Goal: Communication & Community: Connect with others

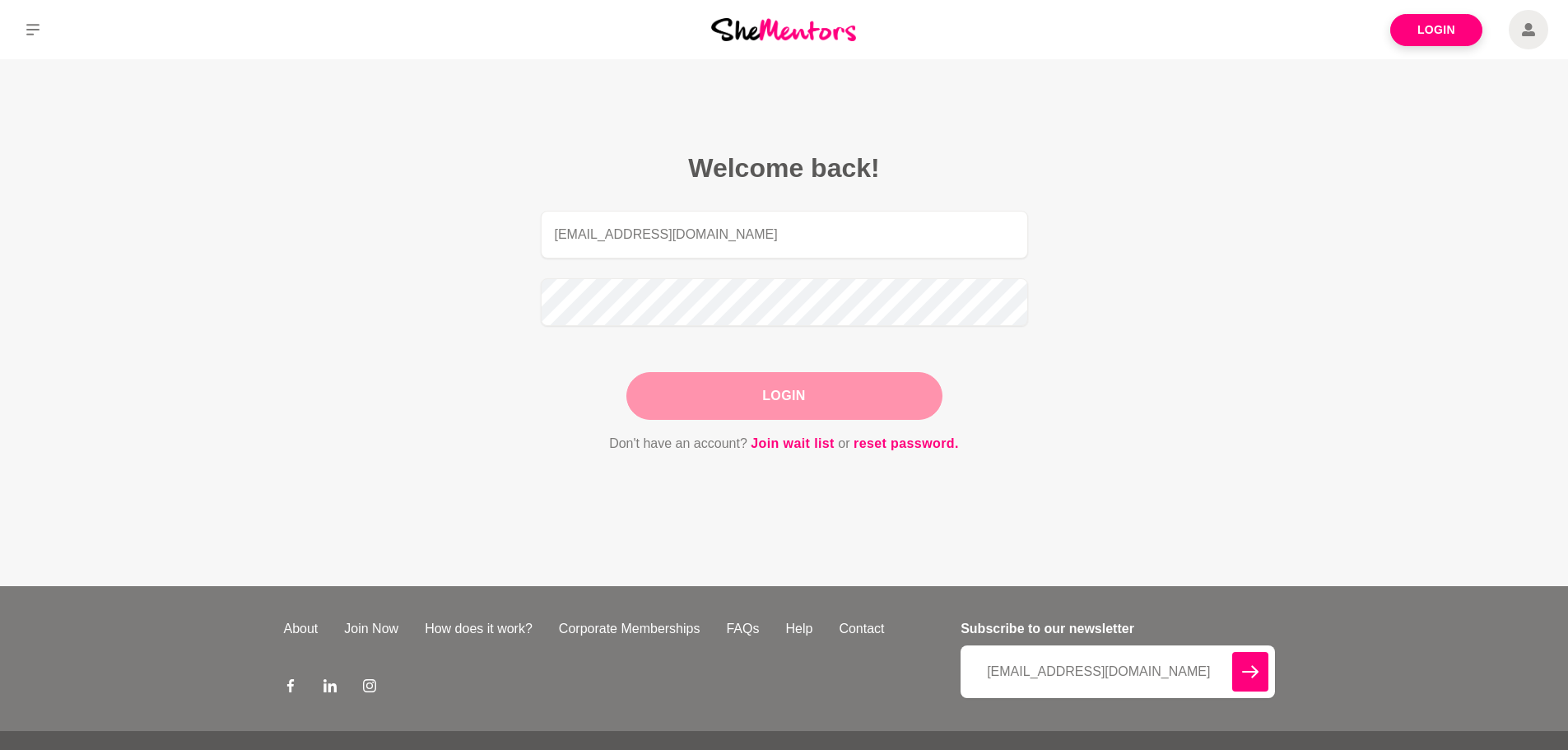
click at [750, 393] on button "Login" at bounding box center [784, 396] width 316 height 48
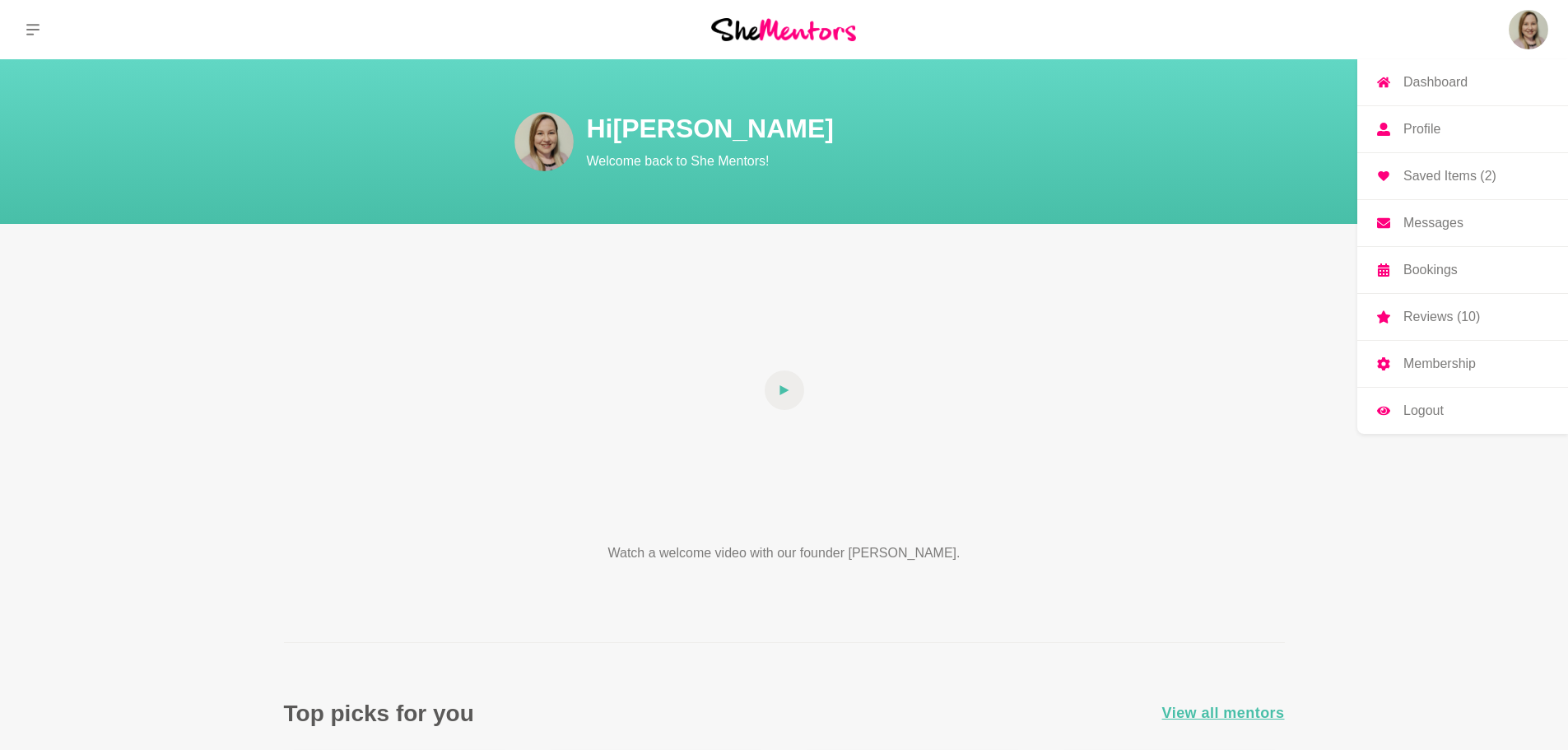
click at [1531, 38] on img at bounding box center [1528, 30] width 40 height 40
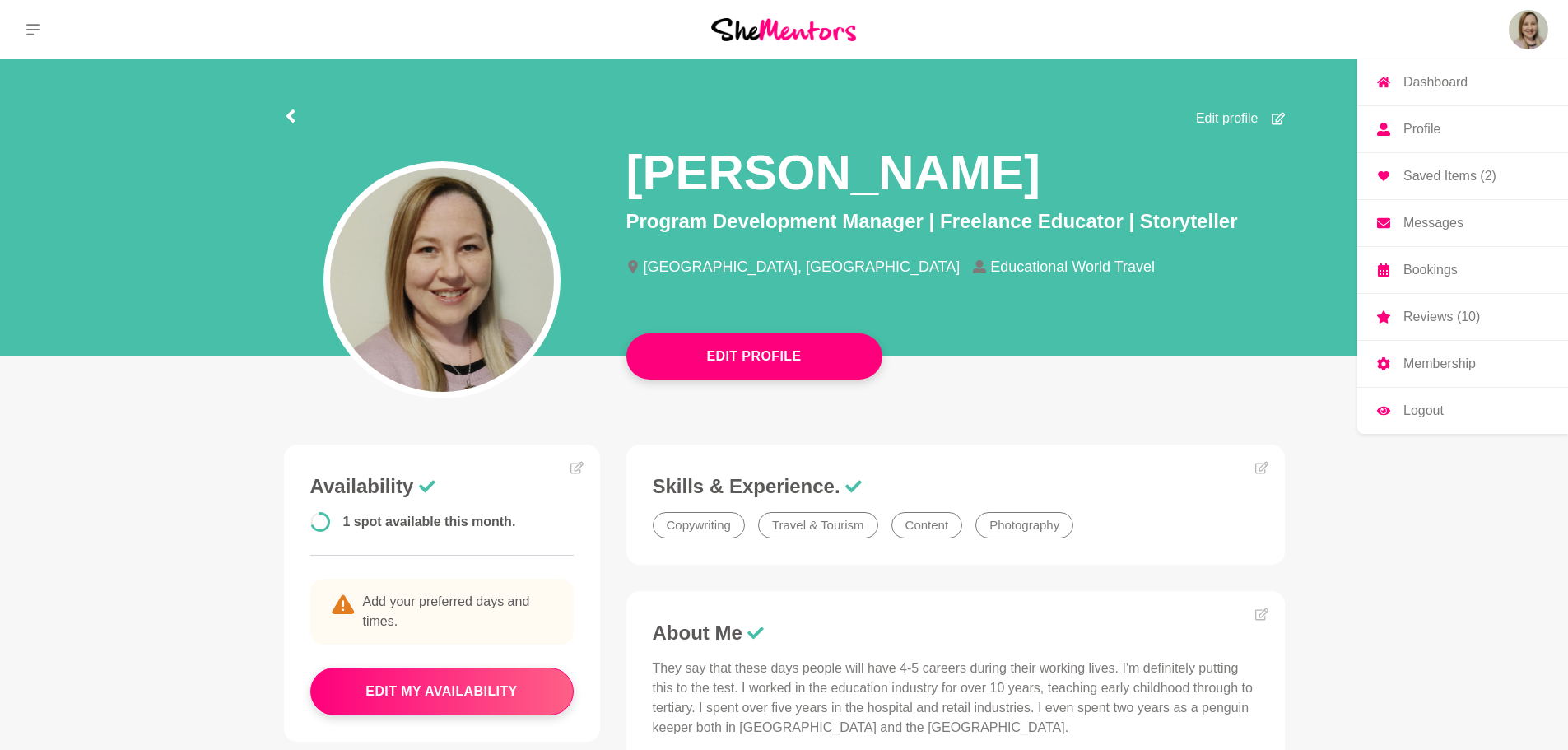
click at [1440, 319] on p "Reviews (10)" at bounding box center [1442, 317] width 77 height 13
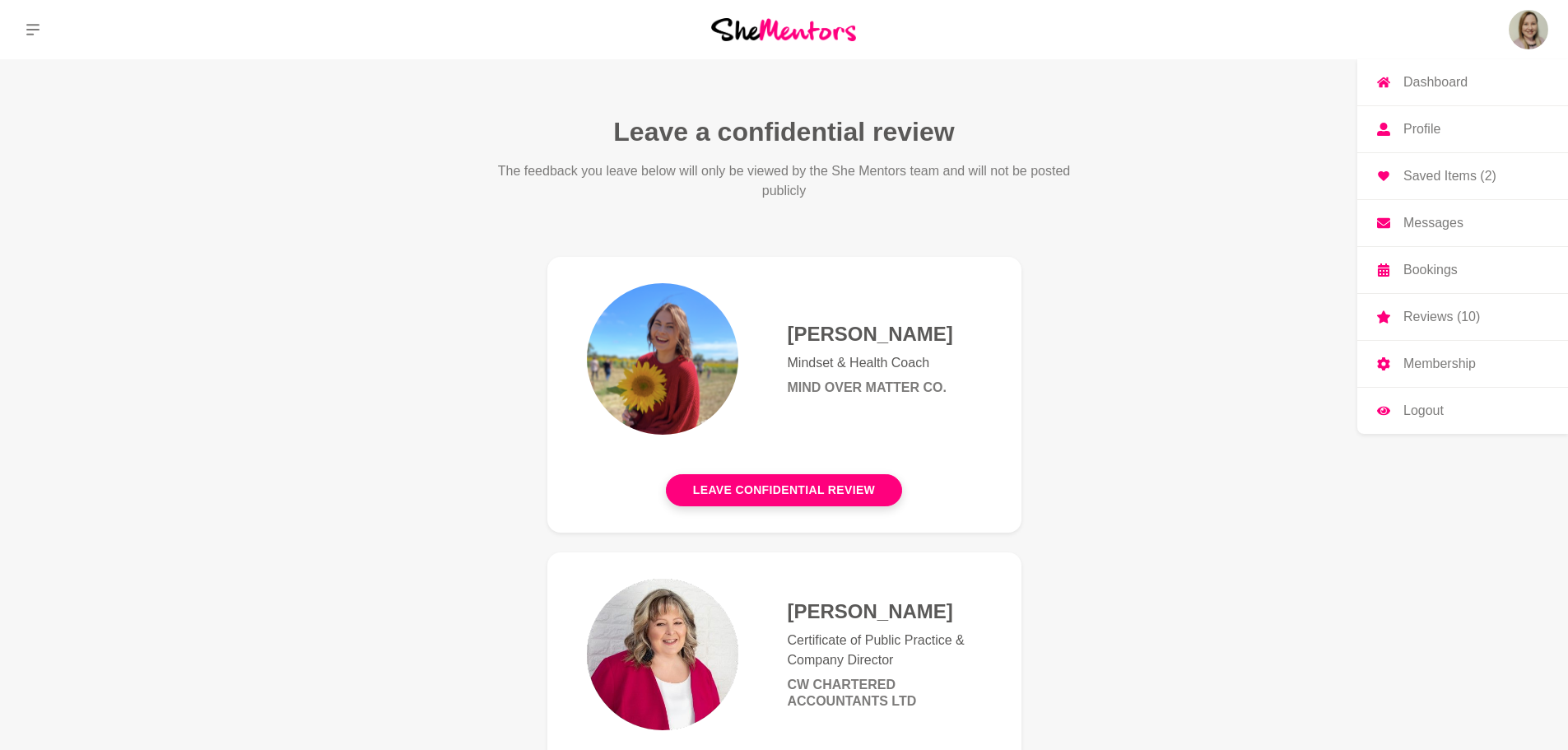
click at [1537, 32] on img at bounding box center [1528, 30] width 40 height 40
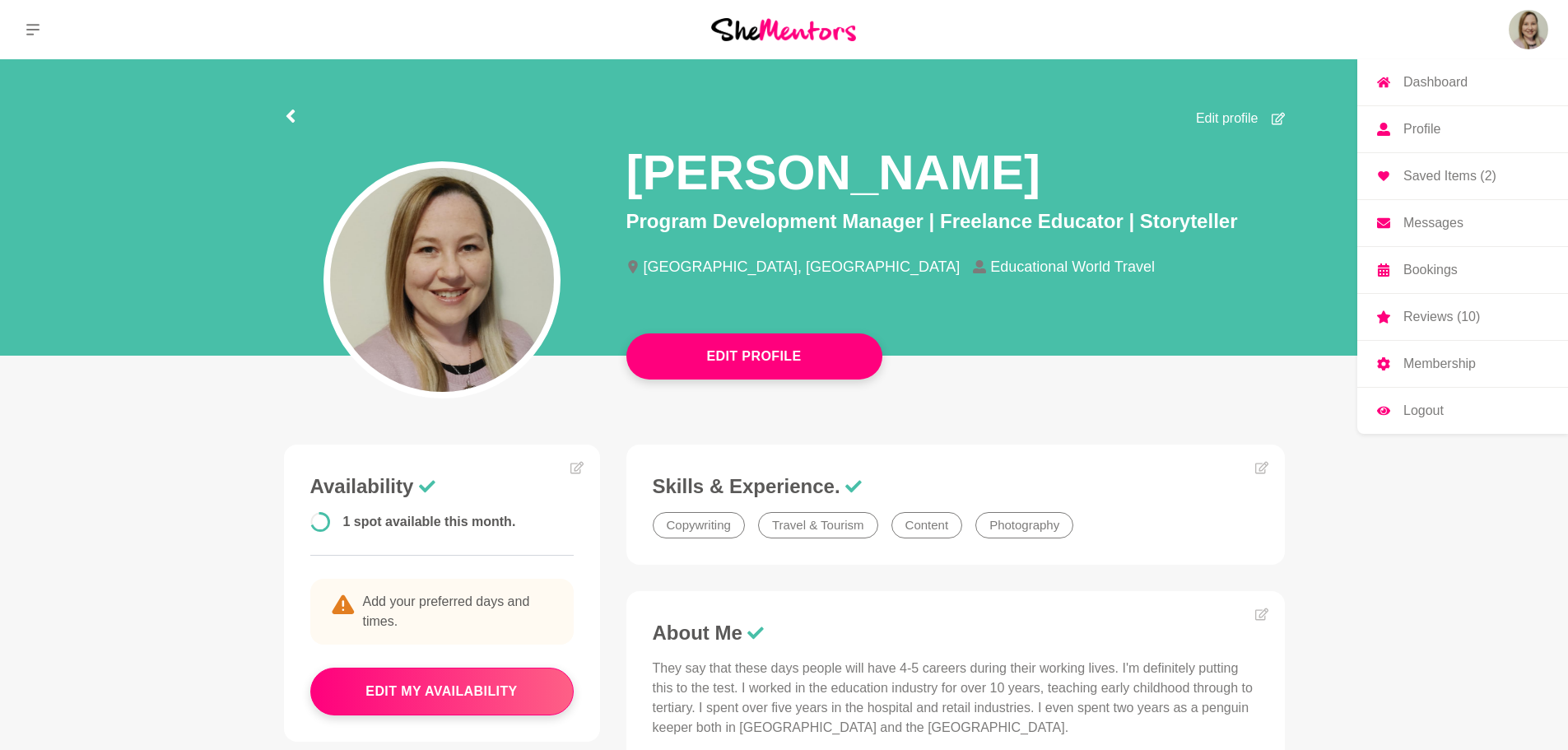
click at [1436, 275] on p "Bookings" at bounding box center [1431, 269] width 55 height 13
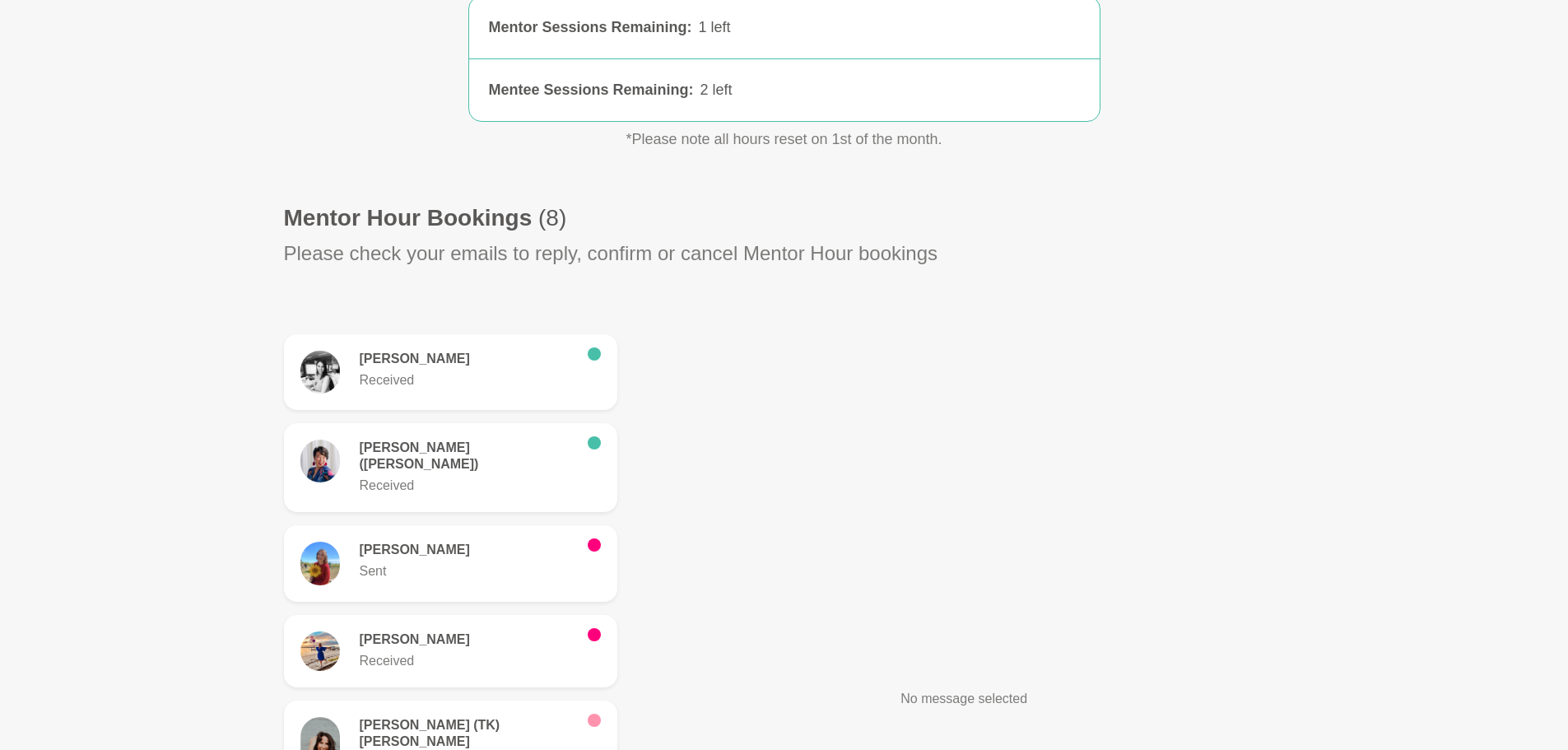
scroll to position [294, 0]
click at [463, 541] on h6 "[PERSON_NAME]" at bounding box center [467, 549] width 215 height 17
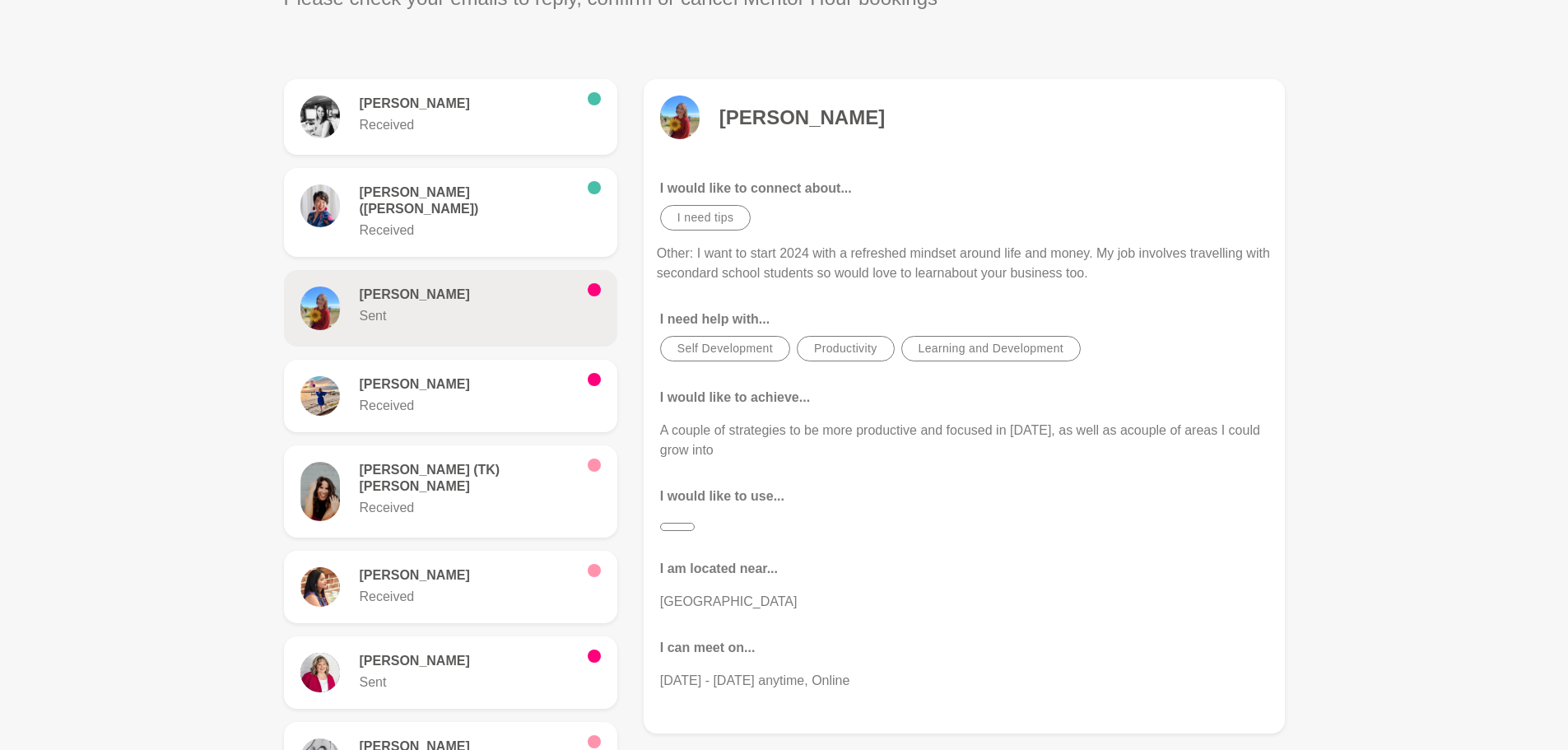
scroll to position [542, 0]
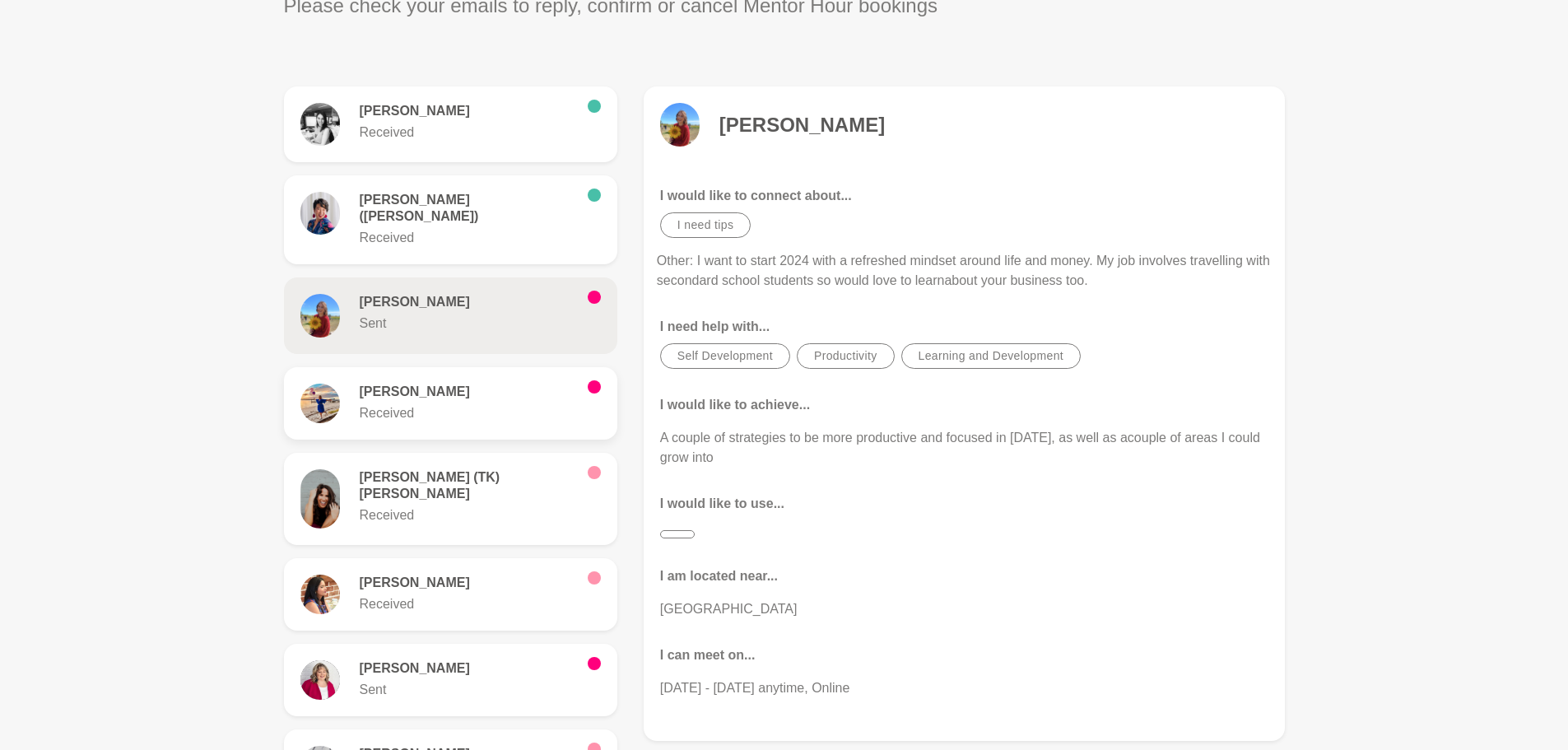
click at [467, 413] on figure "[PERSON_NAME] Received" at bounding box center [451, 403] width 333 height 72
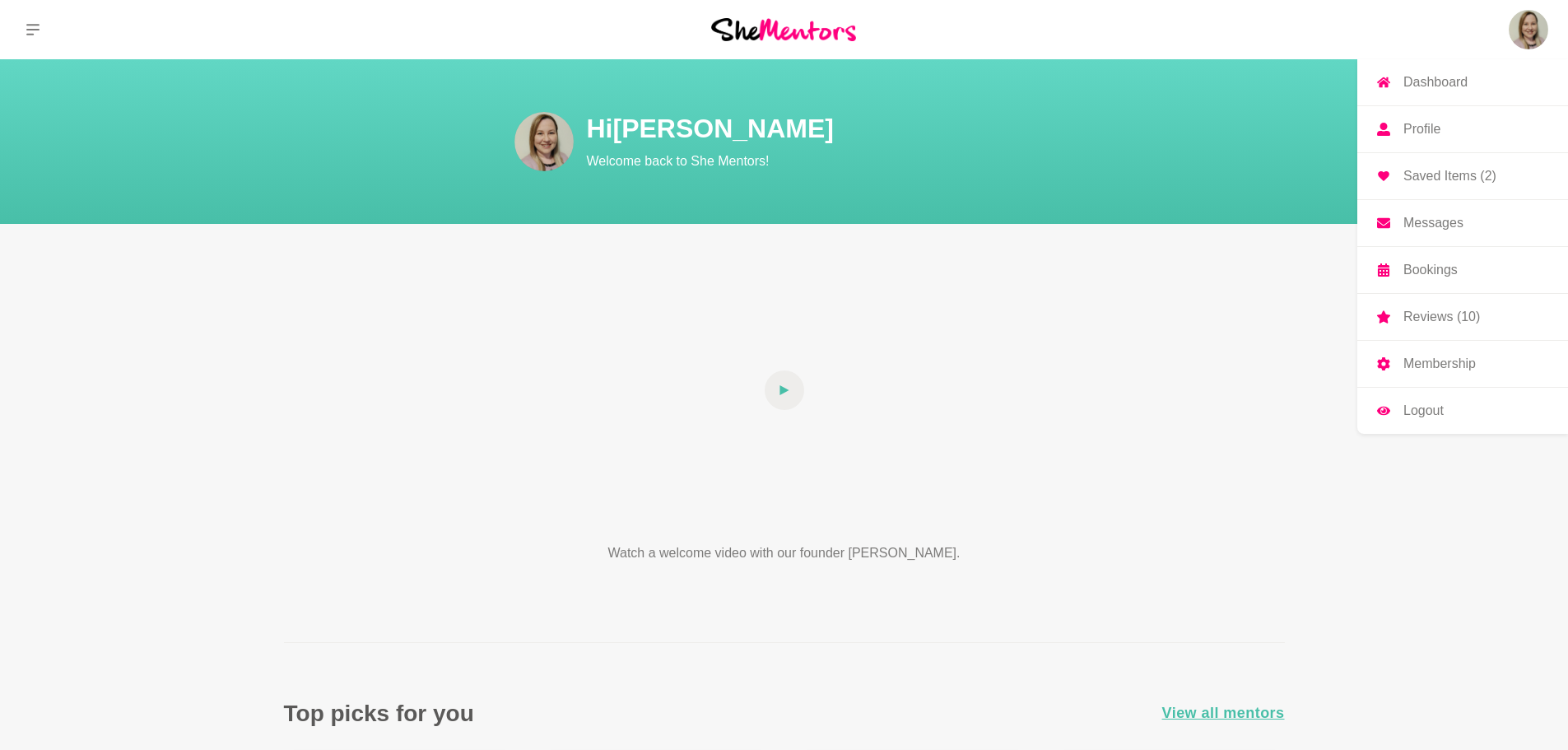
click at [1532, 34] on img at bounding box center [1528, 30] width 40 height 40
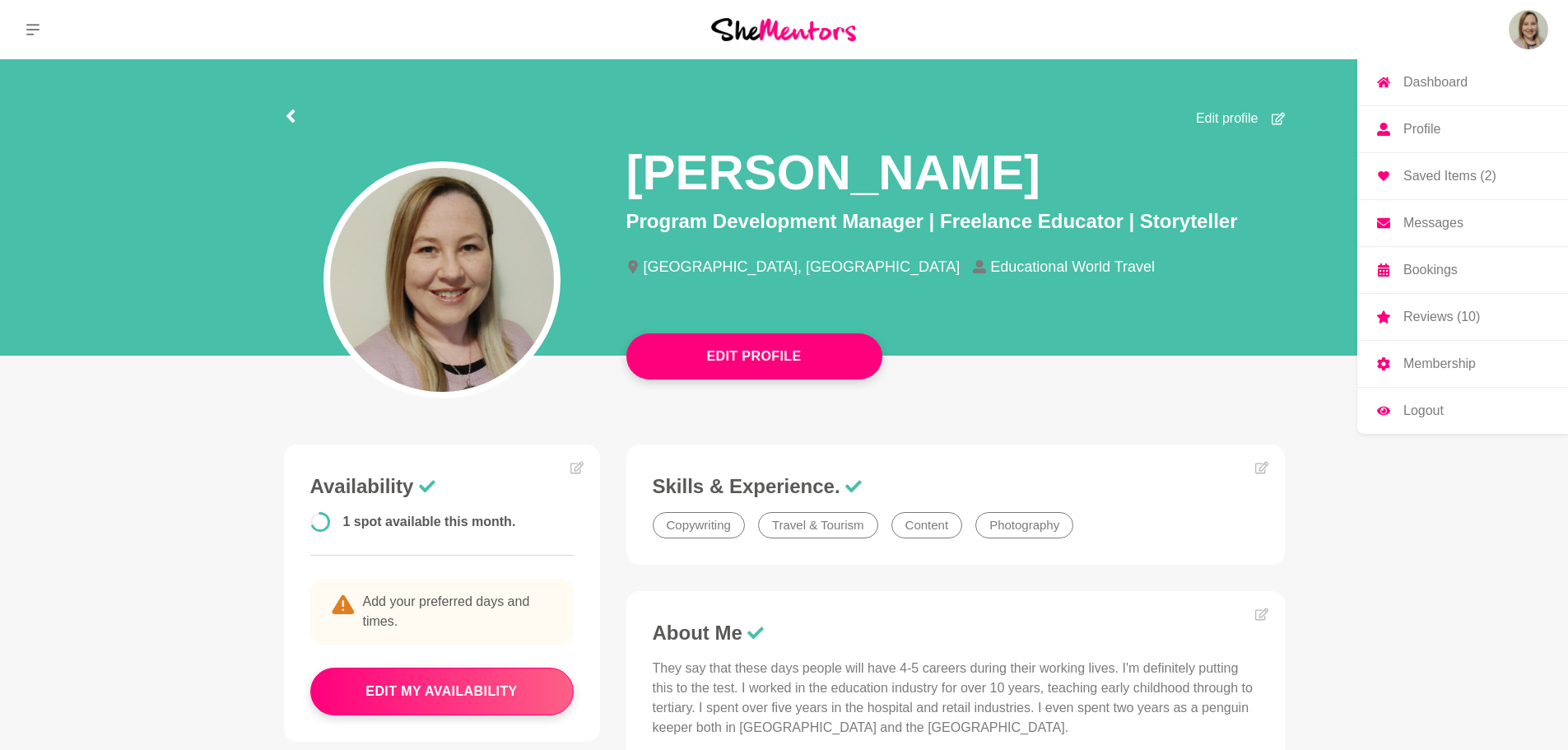
click at [1429, 239] on link "Messages" at bounding box center [1463, 223] width 211 height 46
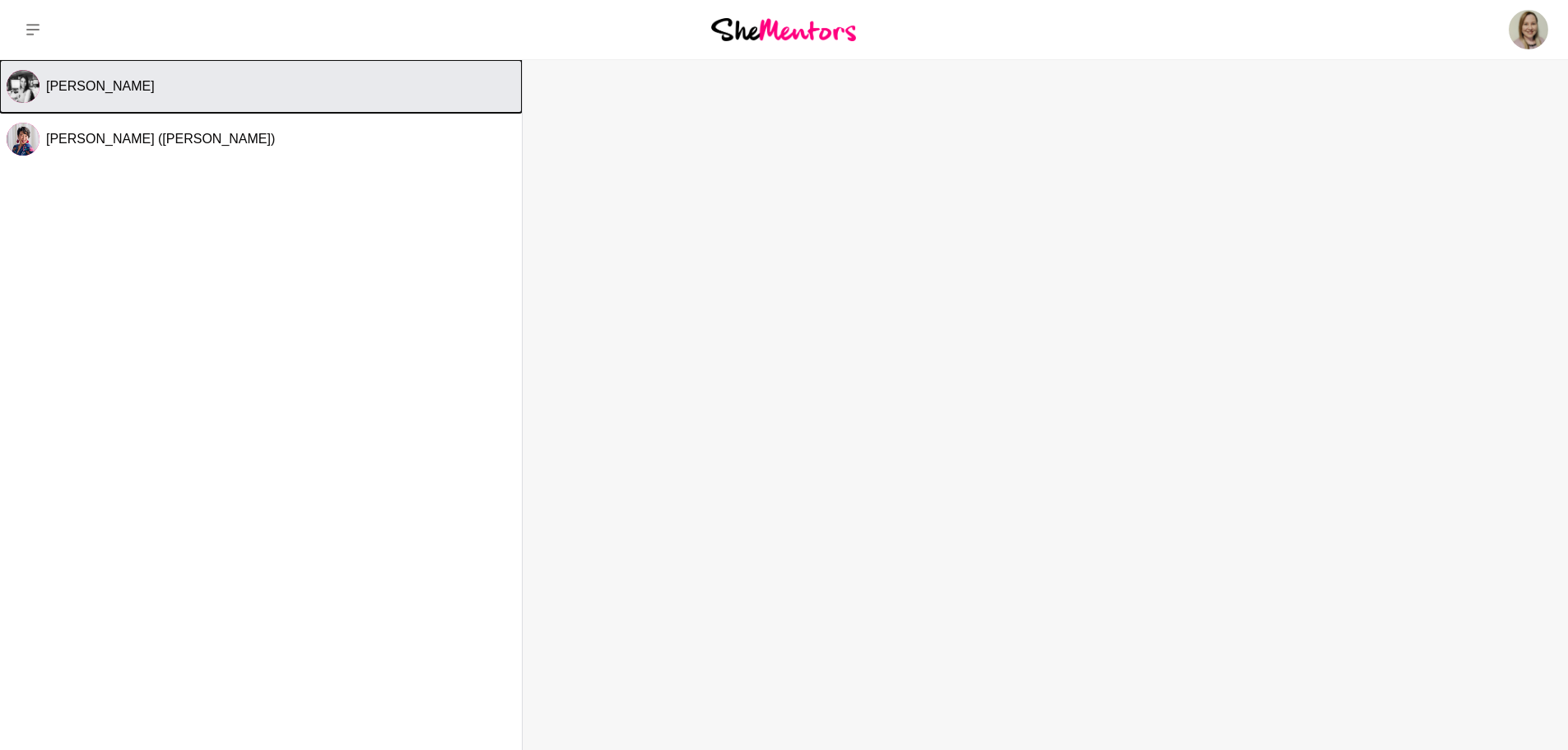
click at [107, 77] on button "[PERSON_NAME]" at bounding box center [261, 86] width 522 height 53
